Goal: Find specific page/section: Find specific page/section

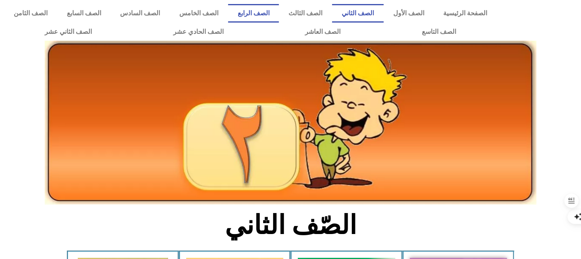
click at [279, 15] on link "الصف الرابع" at bounding box center [253, 13] width 51 height 19
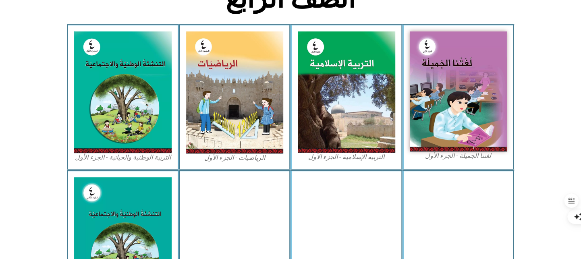
scroll to position [226, 0]
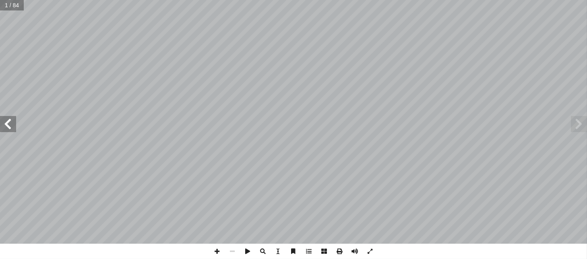
click at [14, 123] on span at bounding box center [8, 124] width 16 height 16
click at [370, 247] on span at bounding box center [369, 251] width 15 height 15
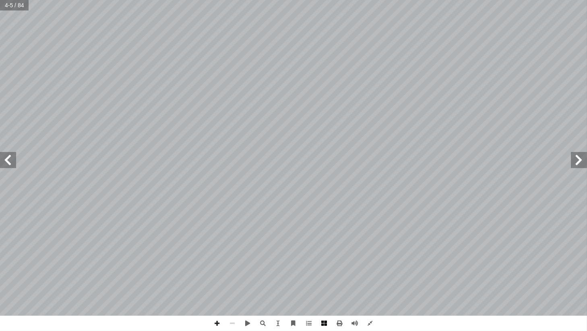
click at [323, 259] on span at bounding box center [324, 322] width 15 height 15
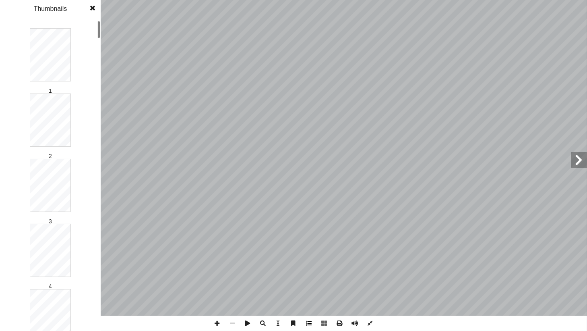
click at [314, 259] on span at bounding box center [308, 322] width 15 height 15
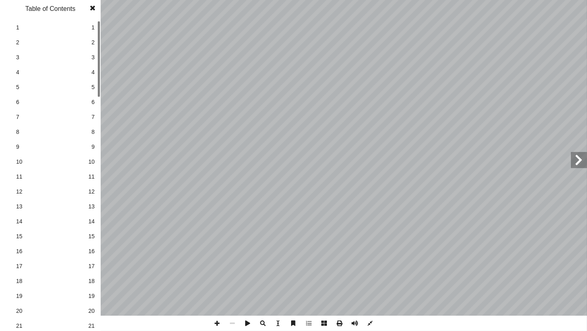
click at [88, 8] on span at bounding box center [92, 8] width 14 height 16
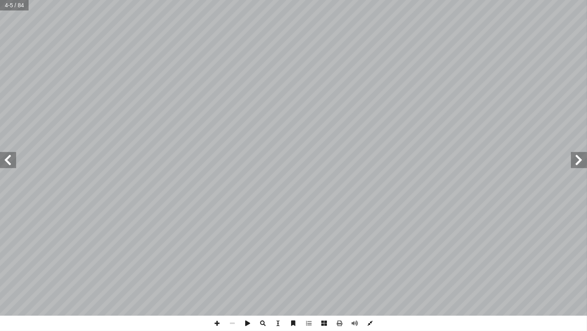
click at [369, 259] on span at bounding box center [369, 322] width 15 height 15
